Goal: Transaction & Acquisition: Purchase product/service

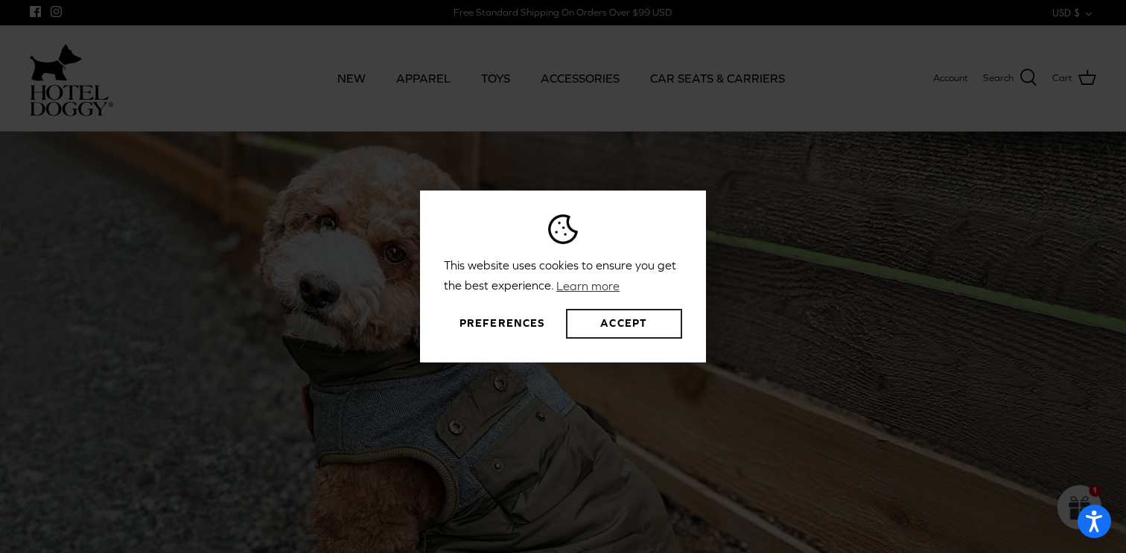
click at [606, 328] on button "Accept" at bounding box center [624, 324] width 116 height 30
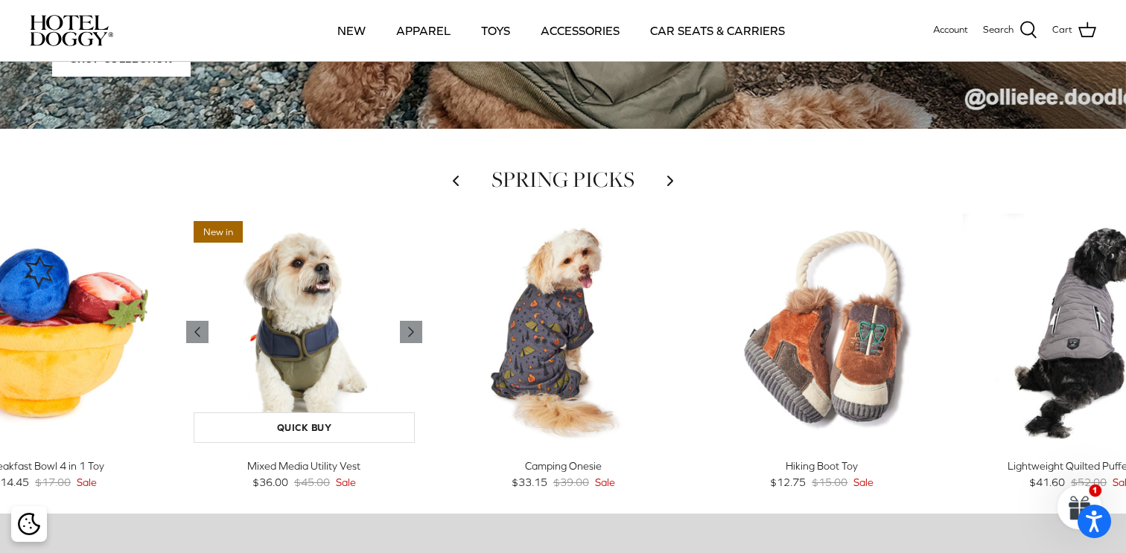
scroll to position [512, 0]
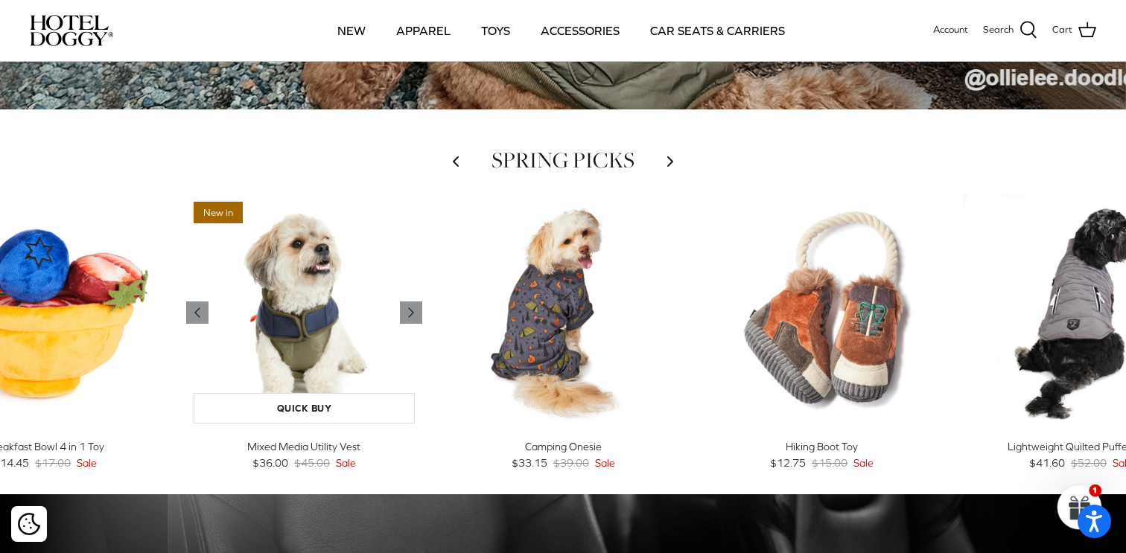
click at [324, 302] on img "Mixed Media Utility Vest" at bounding box center [304, 312] width 237 height 237
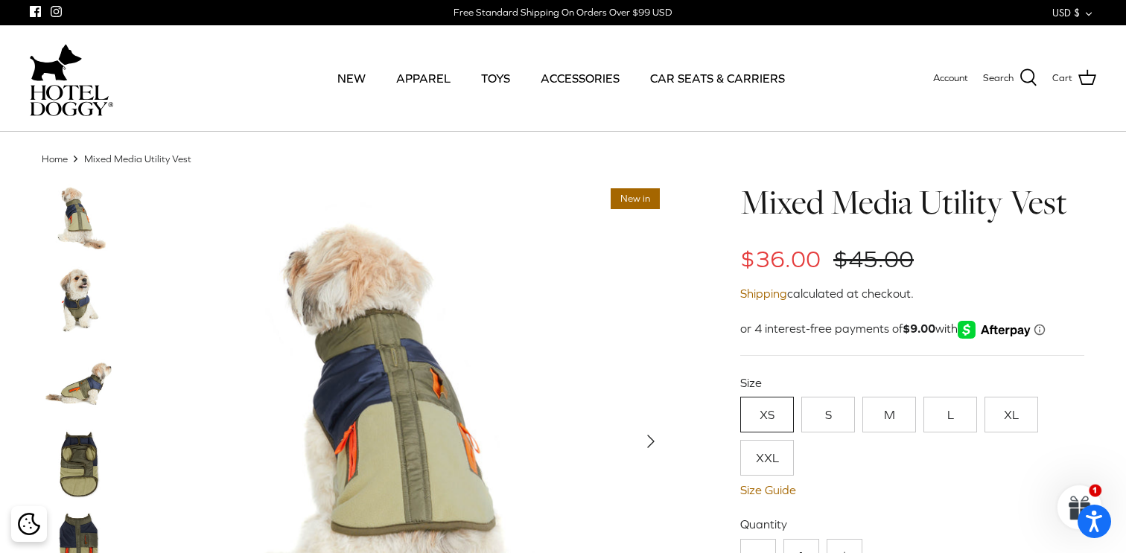
click at [88, 95] on img at bounding box center [71, 100] width 83 height 31
